Goal: Contribute content

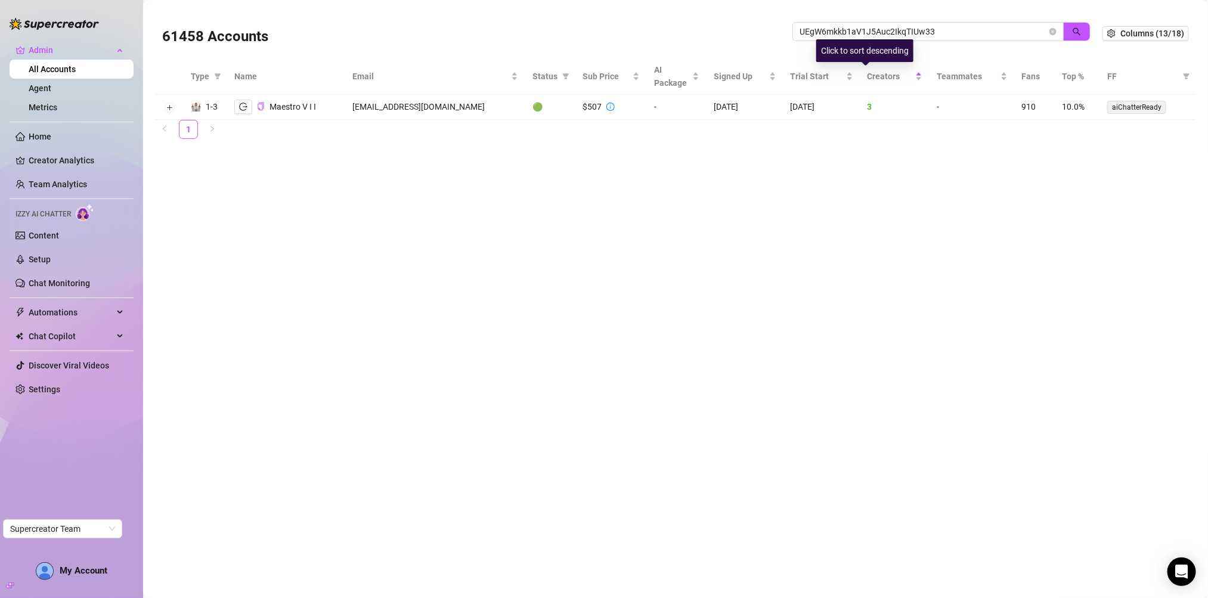
click at [855, 30] on input "UEgW6mkkb1aV1J5Auc2IkqTIUw33" at bounding box center [924, 31] width 248 height 13
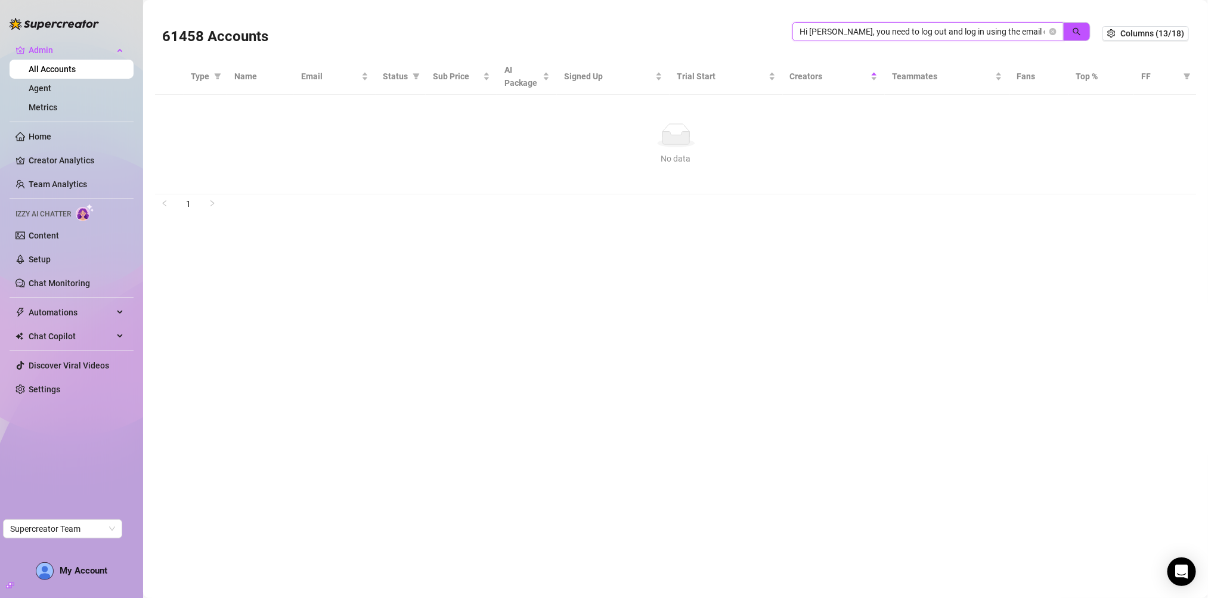
click at [910, 35] on input "Hi Arthlyn, you need to log out and log in using the email connected to the sec…" at bounding box center [924, 31] width 248 height 13
paste input "[EMAIL_ADDRESS][DOMAIN_NAME]"
type input "[EMAIL_ADDRESS][DOMAIN_NAME]"
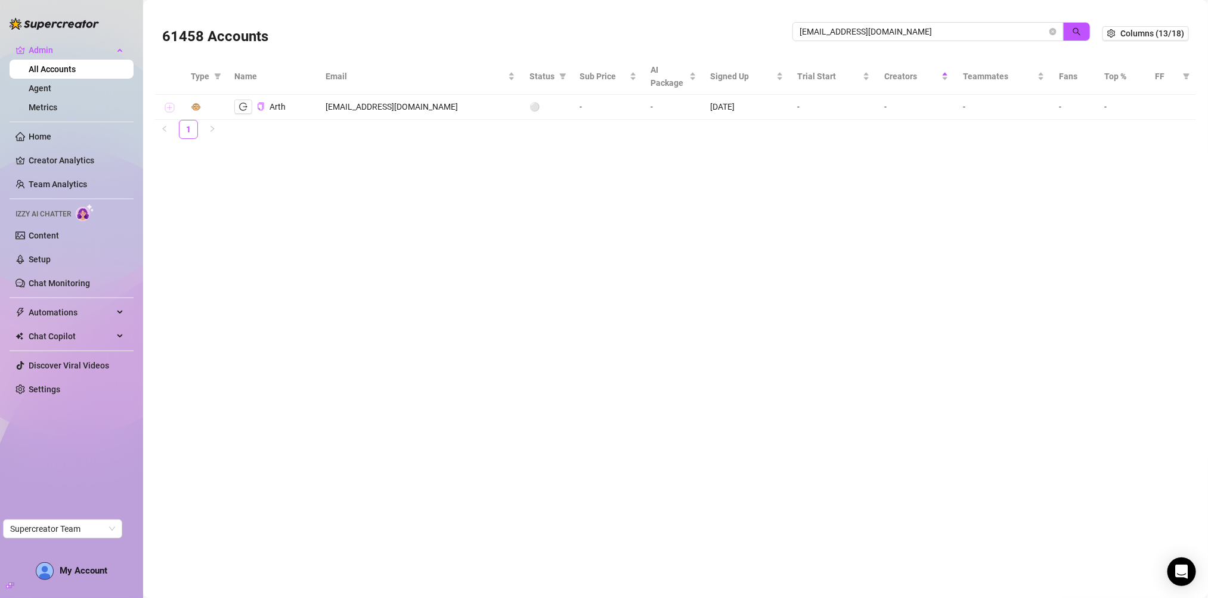
click at [171, 109] on button "Expand row" at bounding box center [170, 108] width 10 height 10
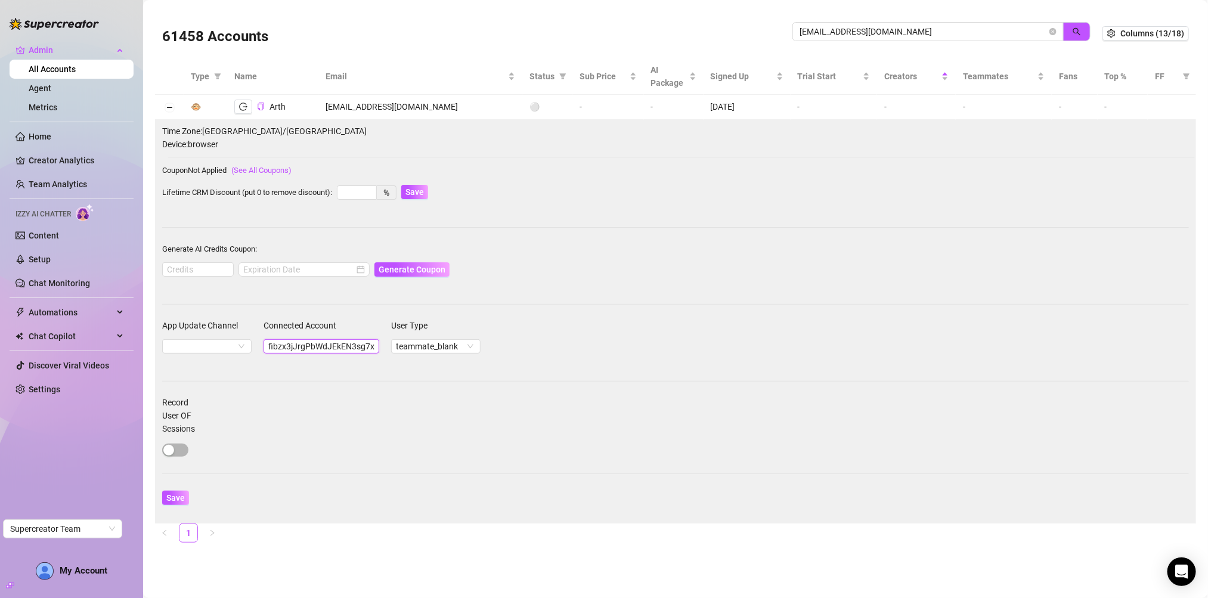
click at [315, 351] on input "fibzx3jJrgPbWdJEkEN3sg7x35T2" at bounding box center [322, 346] width 116 height 14
paste input "9jptQe0jzX1Qk8KmDtRlDaqFLo"
type input "f9jptQe0jzX1Qk8KmDtRlDaqFLo2"
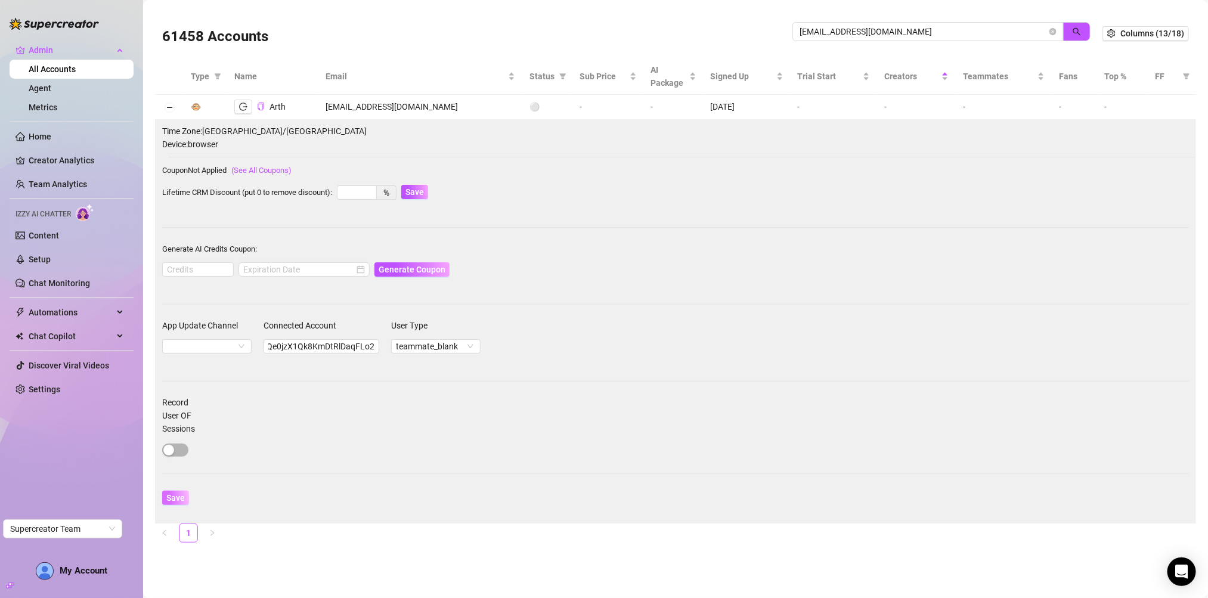
scroll to position [0, 0]
click at [178, 495] on span "Save" at bounding box center [175, 498] width 18 height 10
click at [221, 357] on div "App Update Channel" at bounding box center [206, 343] width 89 height 48
click at [223, 349] on span at bounding box center [207, 346] width 80 height 13
click at [351, 400] on form "App Update Channel Connected Account f9jptQe0jzX1Qk8KmDtRlDaqFLo2 User Type tea…" at bounding box center [675, 418] width 1027 height 199
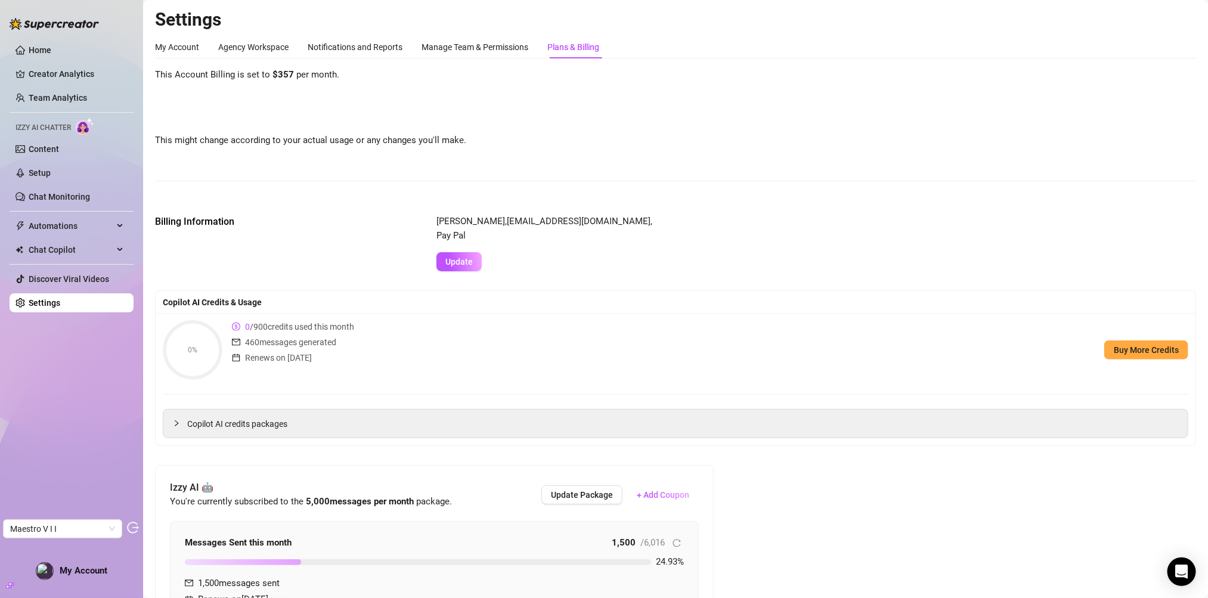
scroll to position [237, 0]
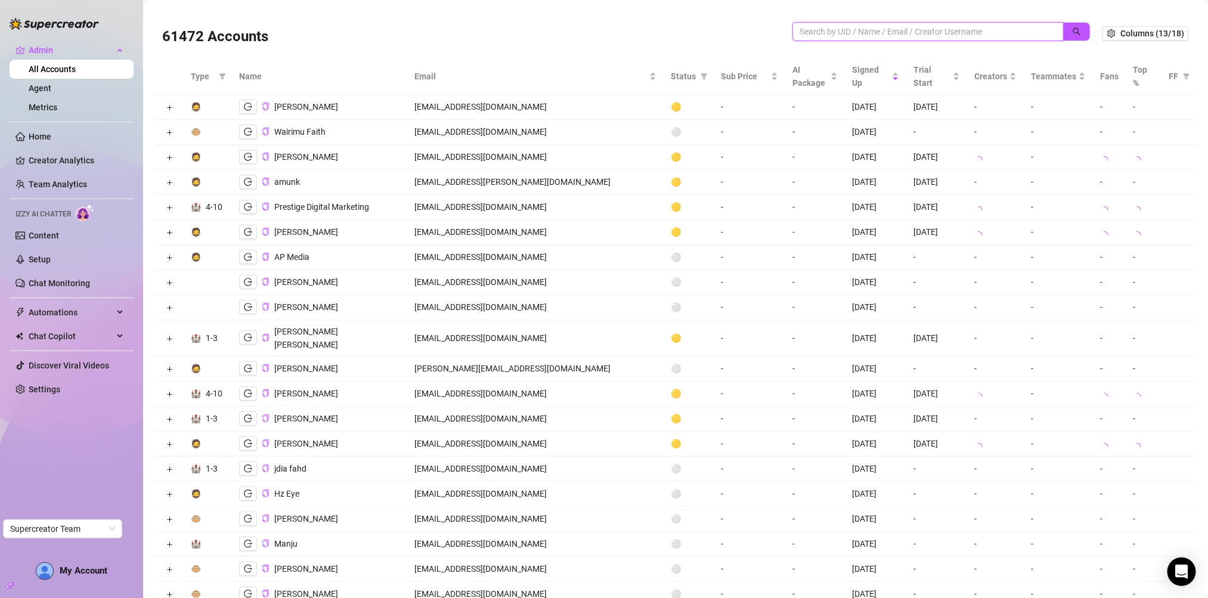
click at [864, 38] on input "search" at bounding box center [924, 31] width 248 height 13
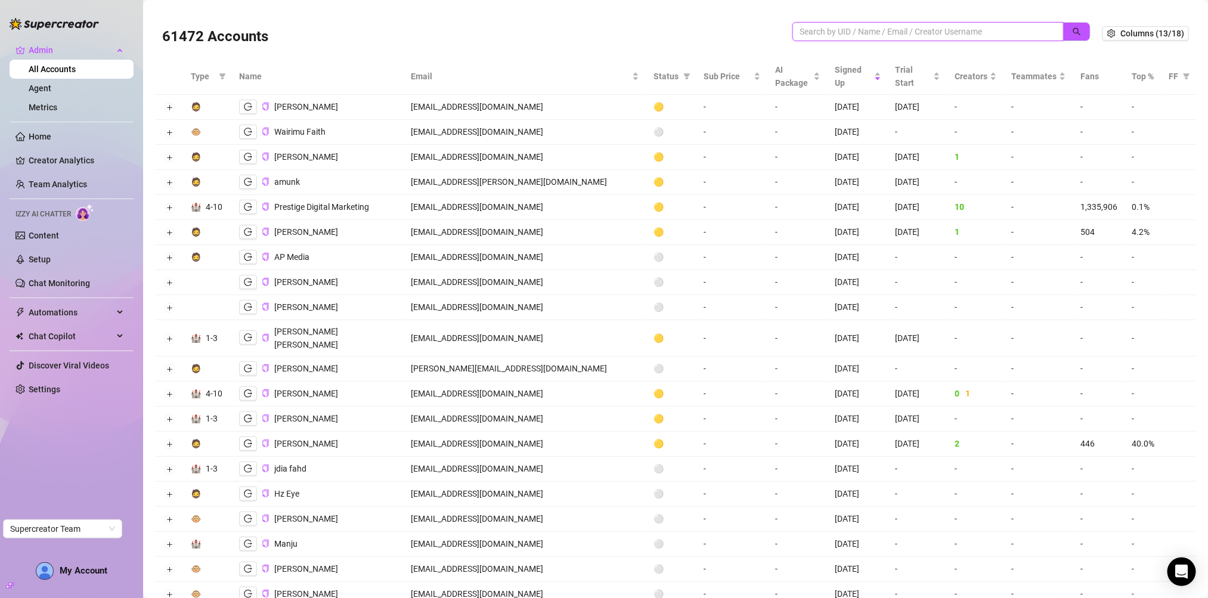
paste input "fibzx3jJrgPbWdJEkEN3sg7x35T2"
type input "fibzx3jJrgPbWdJEkEN3sg7x35T2"
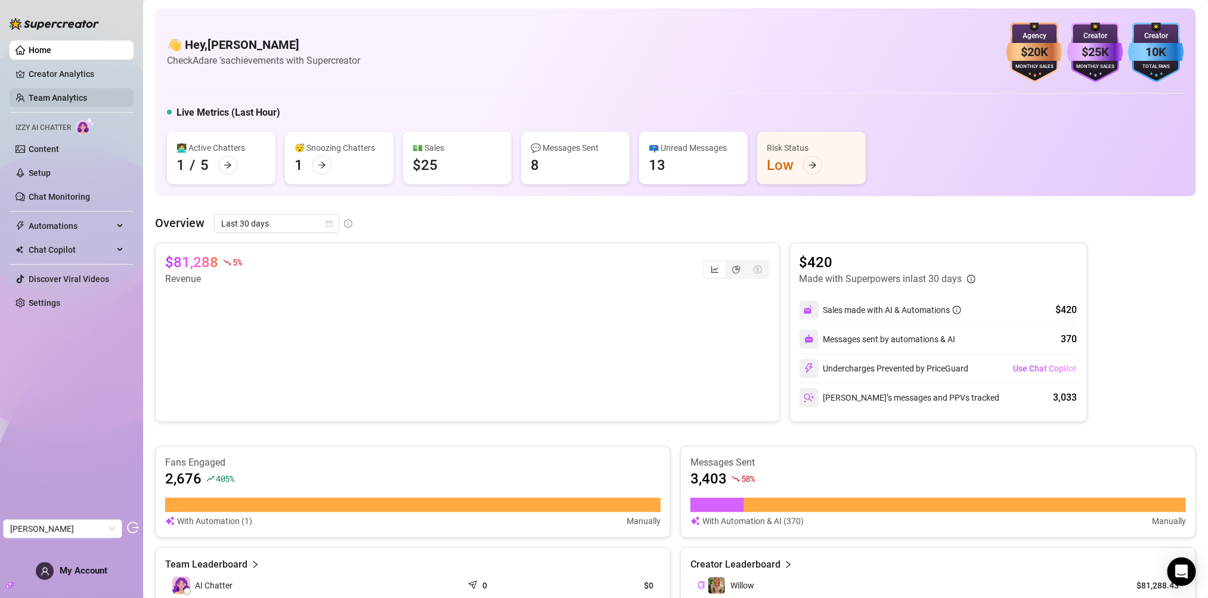
click at [86, 102] on link "Team Analytics" at bounding box center [58, 98] width 58 height 10
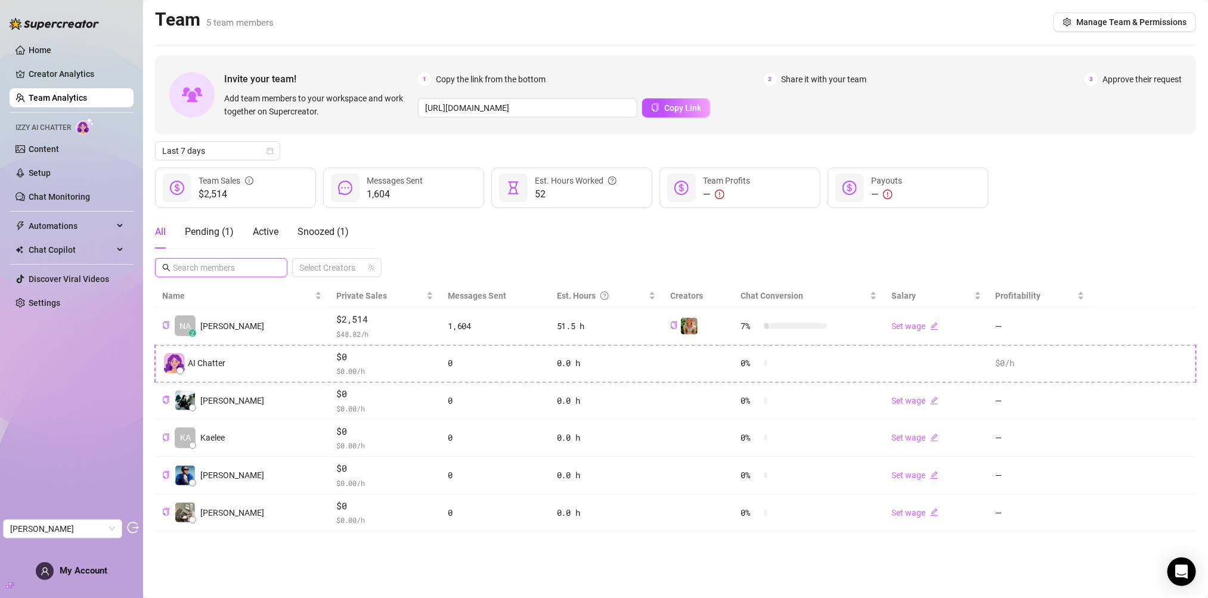
click at [246, 271] on input "text" at bounding box center [222, 267] width 98 height 13
paste input "f9jptQe0jzX1Qk8KmDtRlDaqFLo2"
type input "f9jptQe0jzX1Qk8KmDtRlDaqFLo2"
click at [351, 231] on div "All Pending ( 1 ) Active Snoozed ( 1 )" at bounding box center [264, 231] width 219 height 33
click at [206, 244] on div "Pending ( 1 )" at bounding box center [209, 231] width 49 height 33
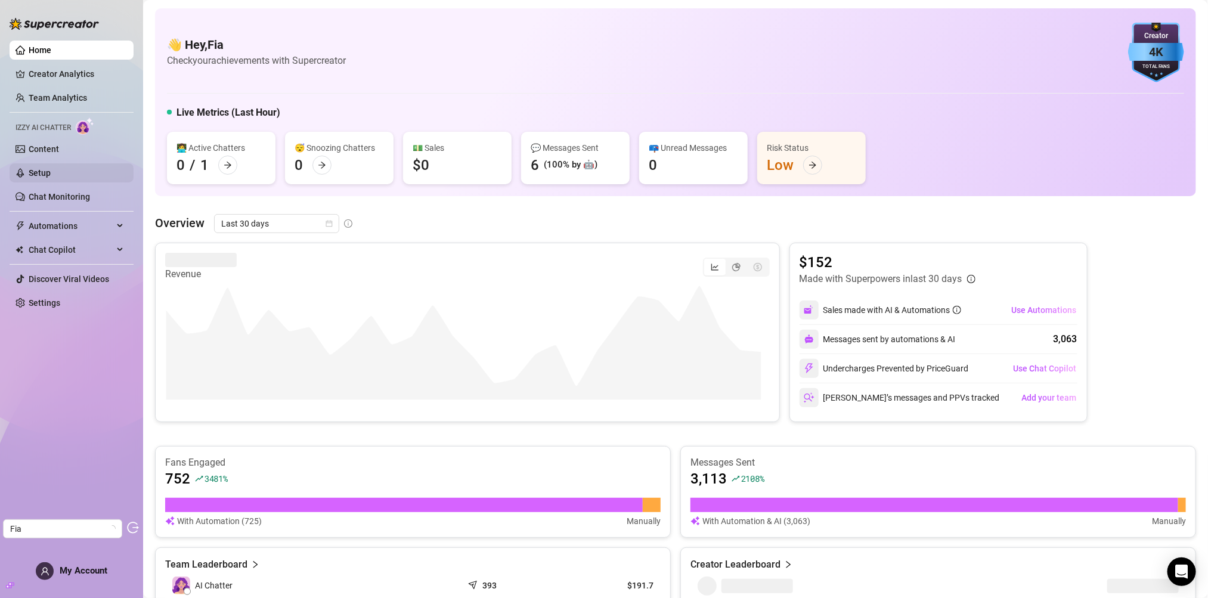
click at [36, 175] on link "Setup" at bounding box center [40, 173] width 22 height 10
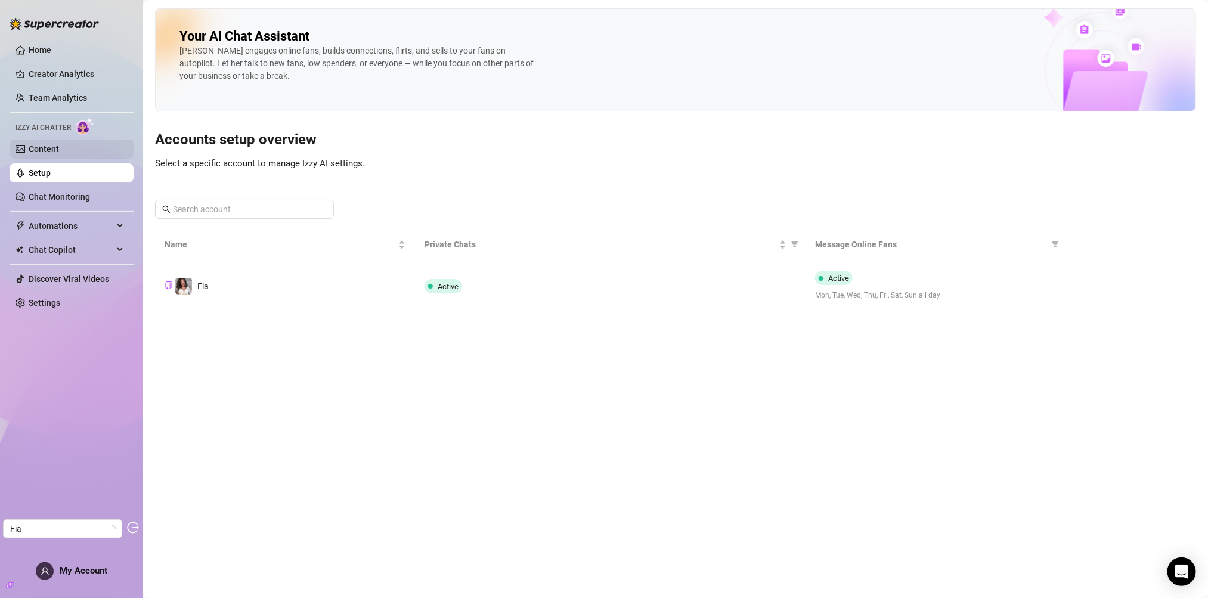
click at [59, 153] on link "Content" at bounding box center [44, 149] width 30 height 10
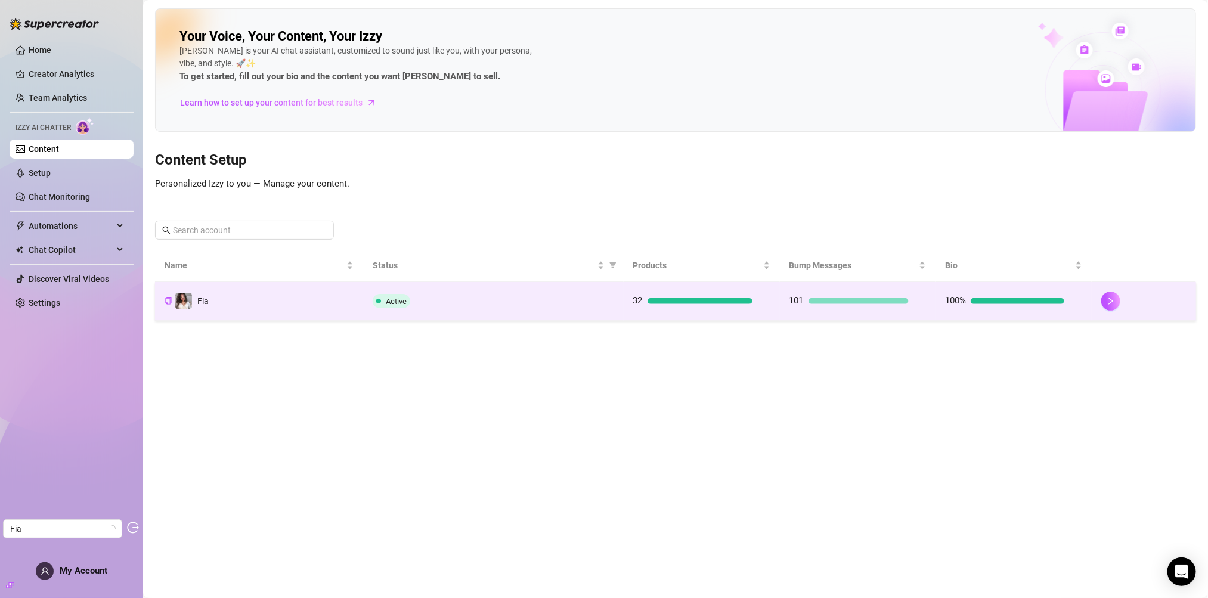
click at [228, 313] on td "Fia" at bounding box center [259, 301] width 208 height 39
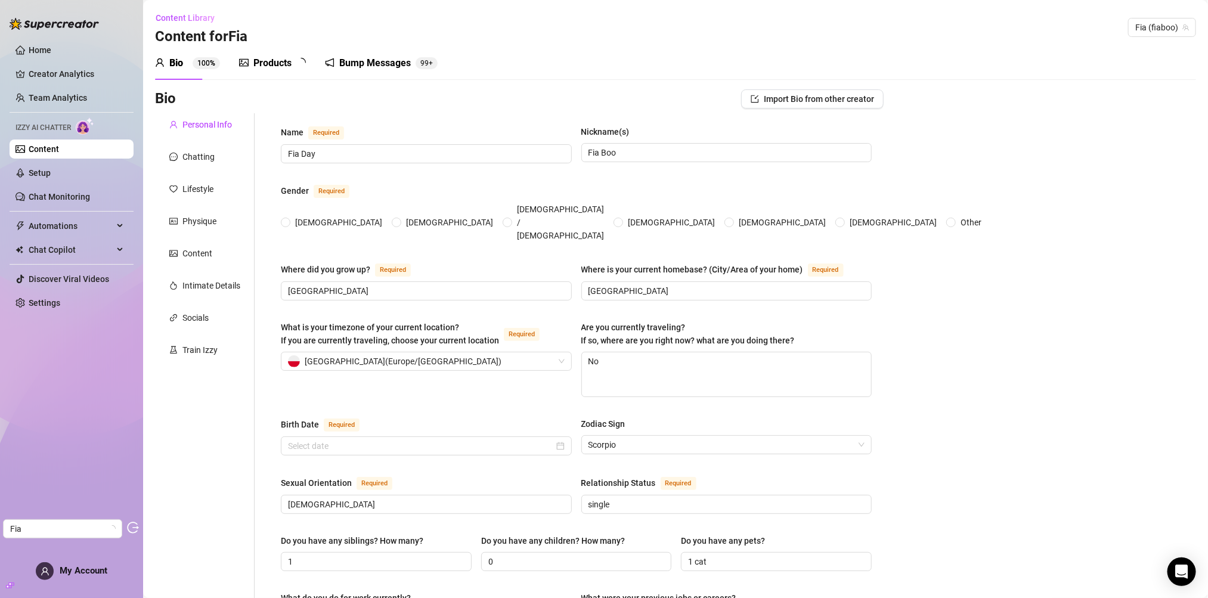
radio input "true"
type input "[DATE]"
click at [191, 163] on div "Chatting" at bounding box center [198, 156] width 32 height 13
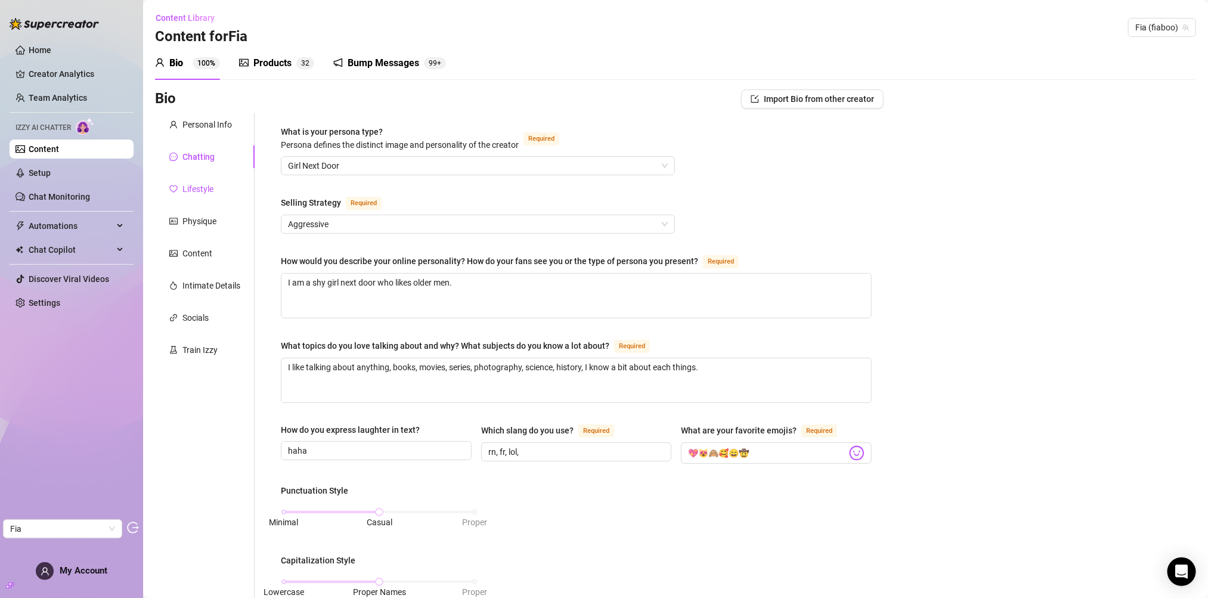
click at [204, 187] on div "Lifestyle" at bounding box center [197, 188] width 31 height 13
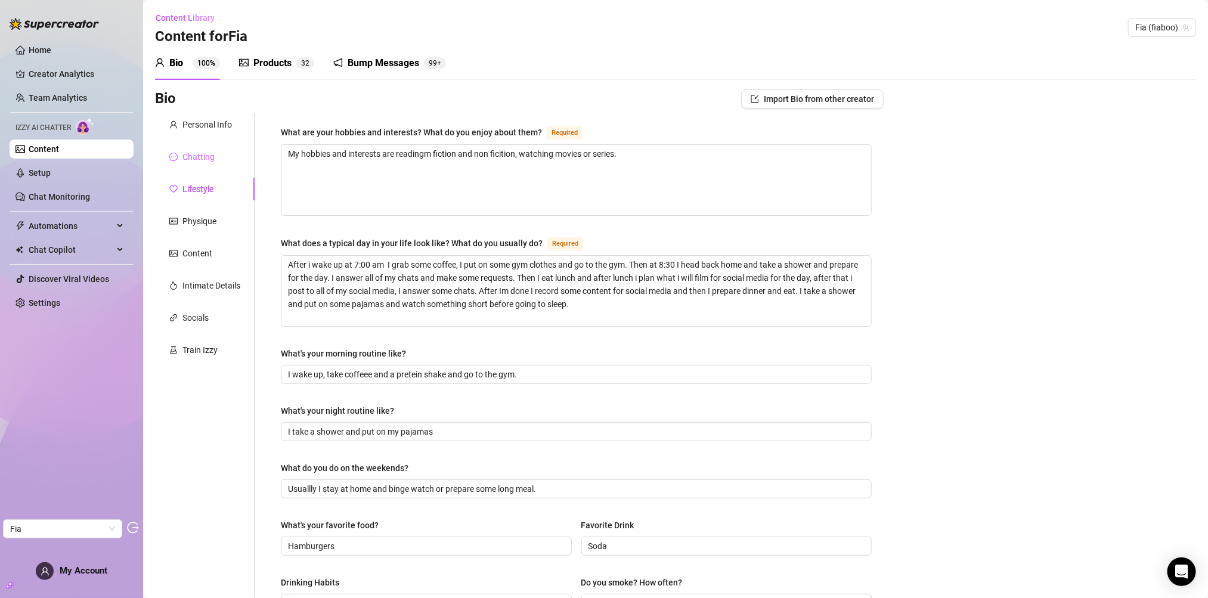
click at [212, 166] on div "Chatting" at bounding box center [205, 157] width 100 height 23
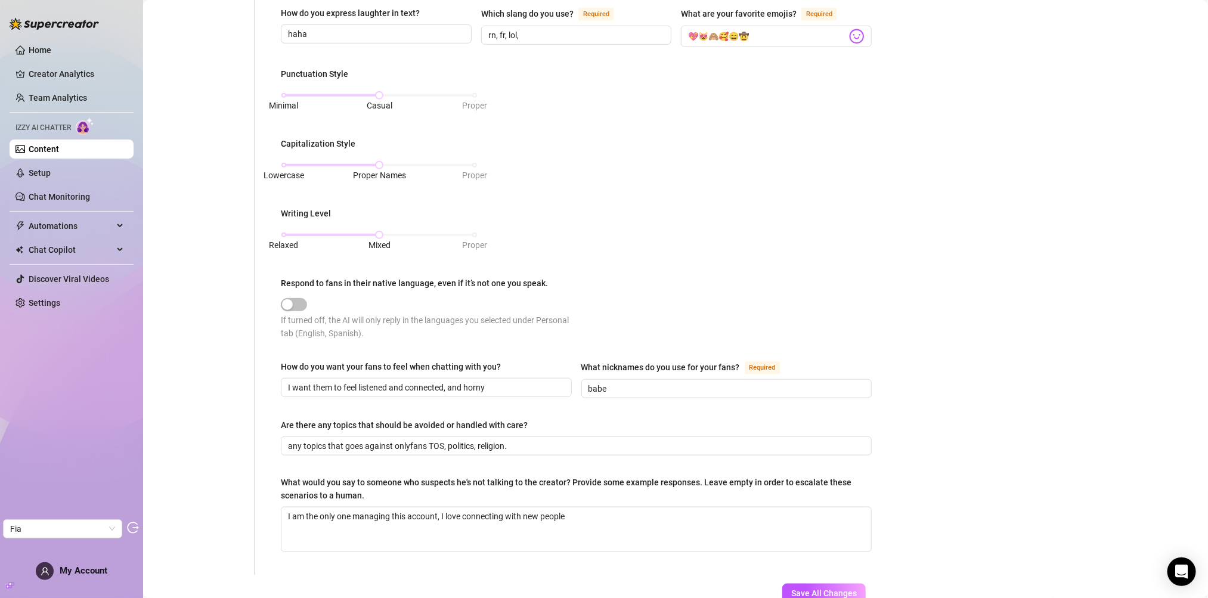
scroll to position [456, 0]
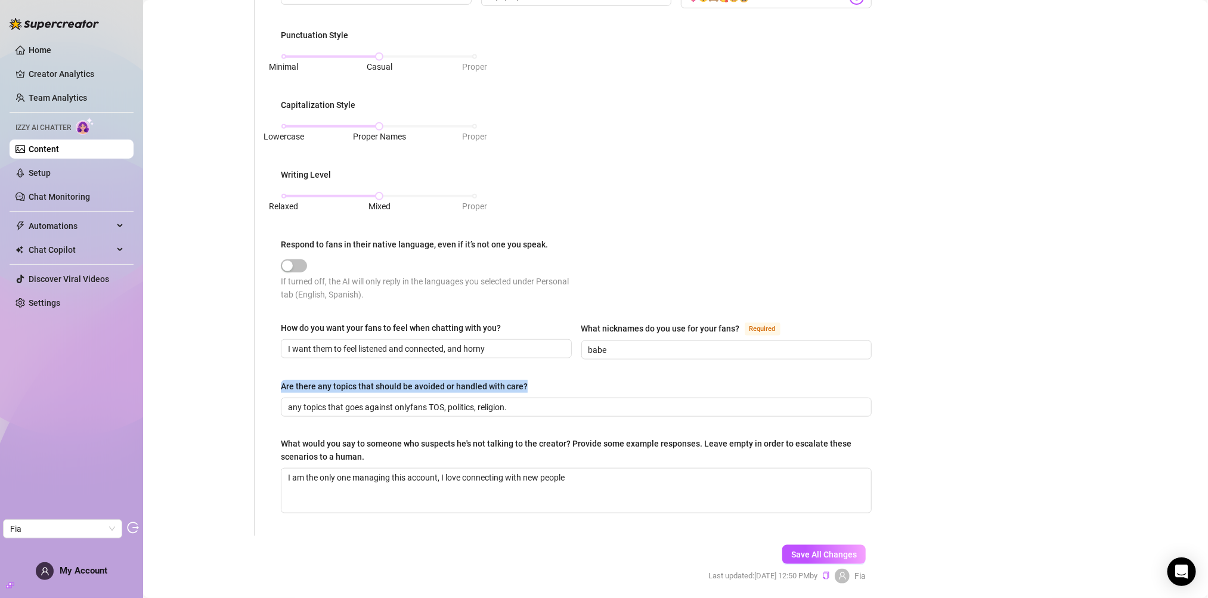
drag, startPoint x: 534, startPoint y: 378, endPoint x: 270, endPoint y: 382, distance: 264.2
click at [270, 382] on div "What is your persona type? [PERSON_NAME] defines the distinct image and persona…" at bounding box center [576, 97] width 615 height 878
copy div "Are there any topics that should be avoided or handled with care?"
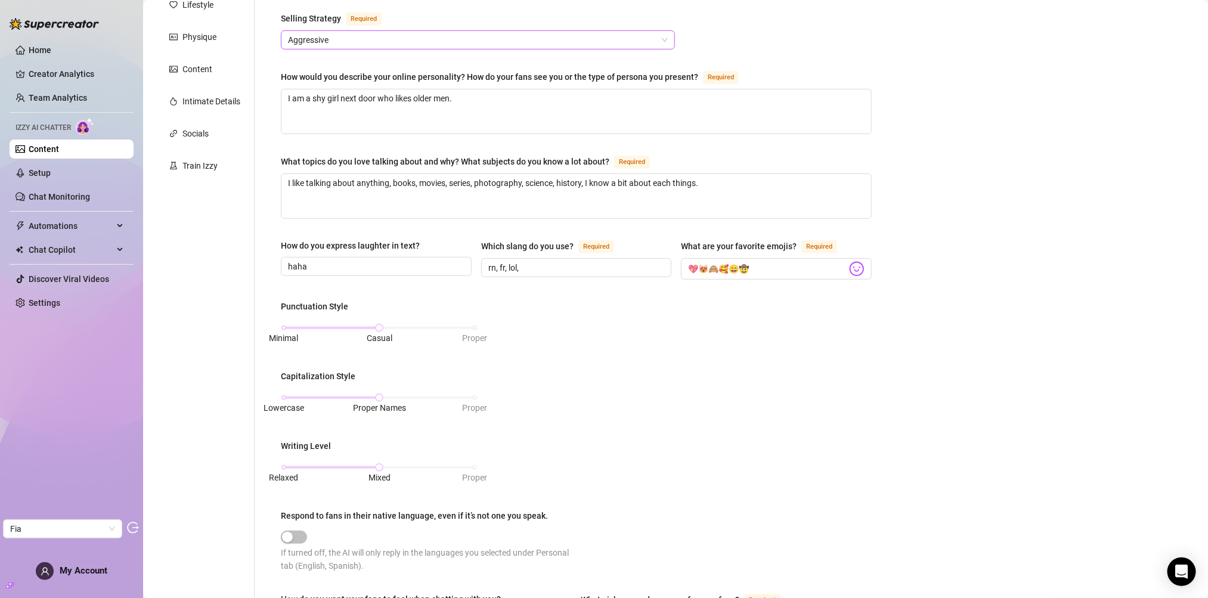
scroll to position [0, 0]
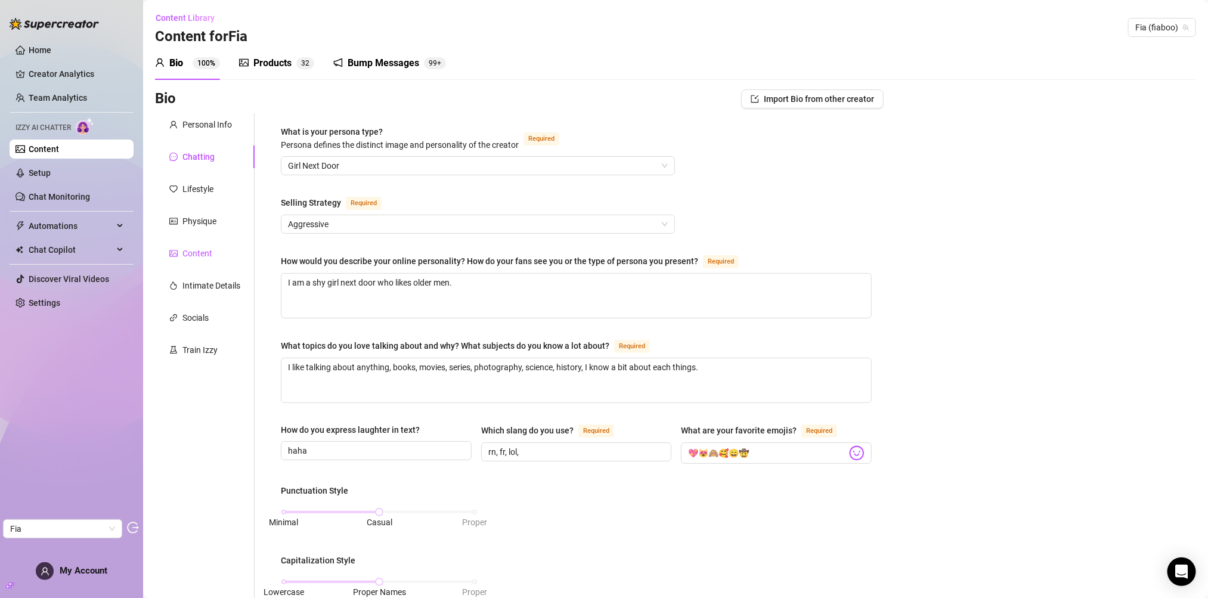
click at [202, 259] on div "Content" at bounding box center [197, 253] width 30 height 13
